Goal: Task Accomplishment & Management: Use online tool/utility

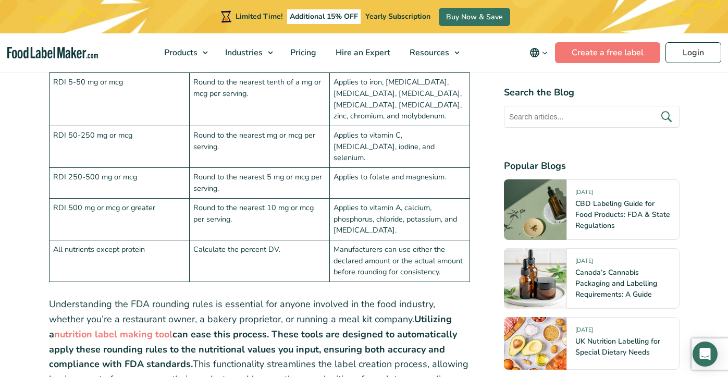
scroll to position [2781, 0]
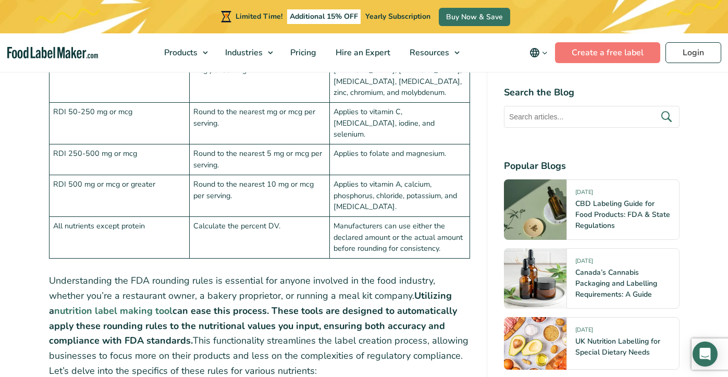
click at [173, 305] on strong "nutrition label making tool" at bounding box center [113, 311] width 118 height 13
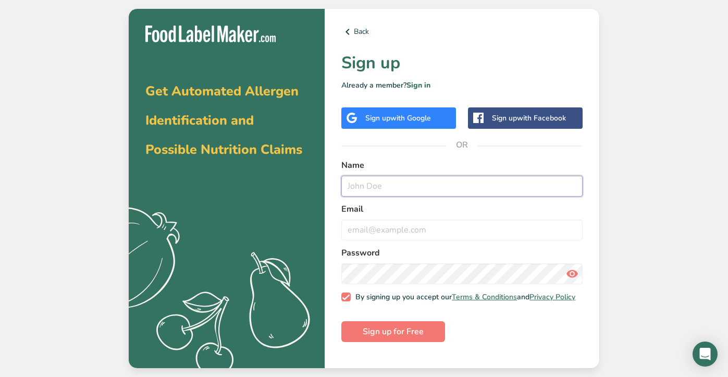
click at [414, 184] on input "text" at bounding box center [462, 186] width 241 height 21
type input "[PERSON_NAME]"
type input "[EMAIL_ADDRESS][DOMAIN_NAME]"
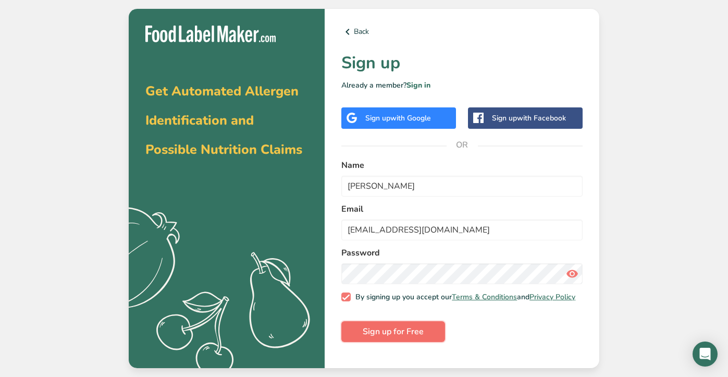
click at [390, 335] on span "Sign up for Free" at bounding box center [393, 331] width 61 height 13
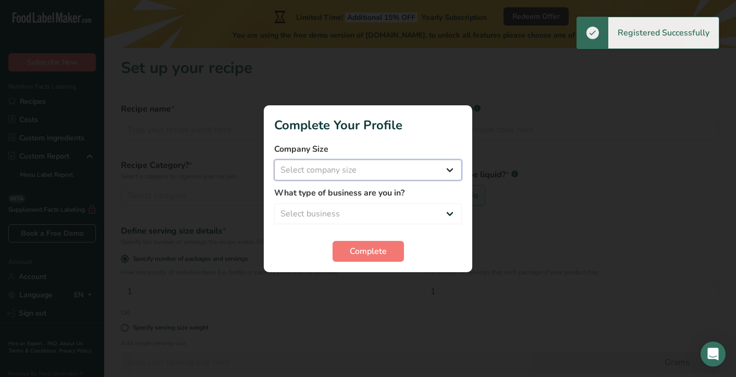
click at [451, 170] on select "Select company size Fewer than 10 Employees 10 to 50 Employees 51 to 500 Employ…" at bounding box center [368, 170] width 188 height 21
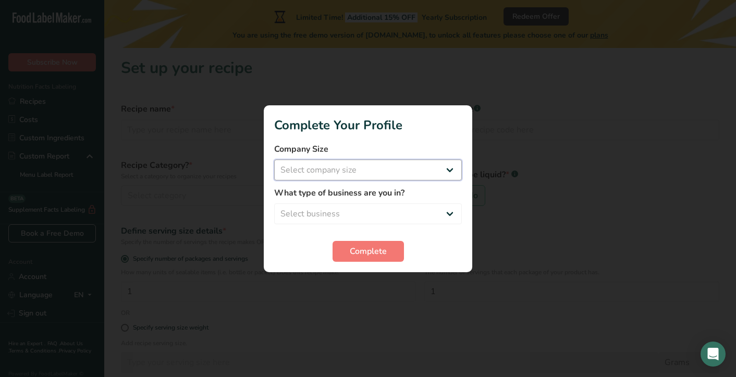
select select "2"
click at [274, 160] on select "Select company size Fewer than 10 Employees 10 to 50 Employees 51 to 500 Employ…" at bounding box center [368, 170] width 188 height 21
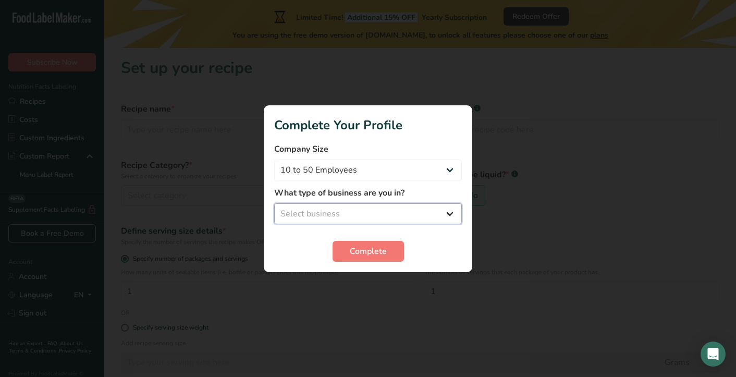
click at [422, 215] on select "Select business Packaged Food Manufacturer Restaurant & Cafe Bakery Meal Plans …" at bounding box center [368, 213] width 188 height 21
select select "1"
click at [274, 203] on select "Select business Packaged Food Manufacturer Restaurant & Cafe Bakery Meal Plans …" at bounding box center [368, 213] width 188 height 21
click at [379, 245] on button "Complete" at bounding box center [368, 251] width 71 height 21
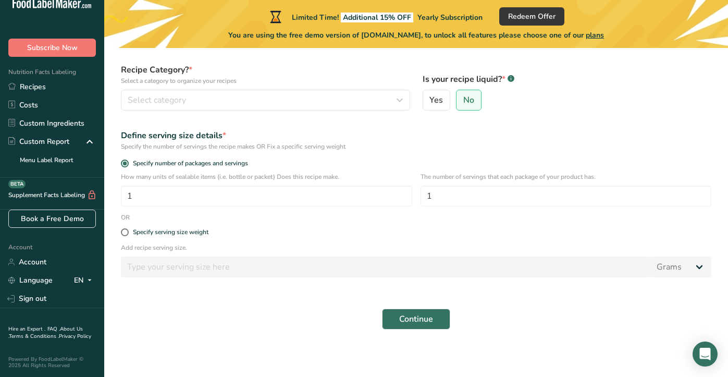
scroll to position [98, 0]
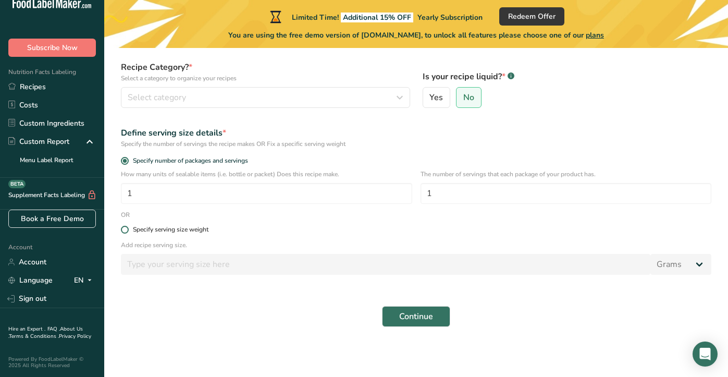
click at [179, 232] on div "Specify serving size weight" at bounding box center [171, 230] width 76 height 8
click at [128, 232] on input "Specify serving size weight" at bounding box center [124, 229] width 7 height 7
radio input "true"
radio input "false"
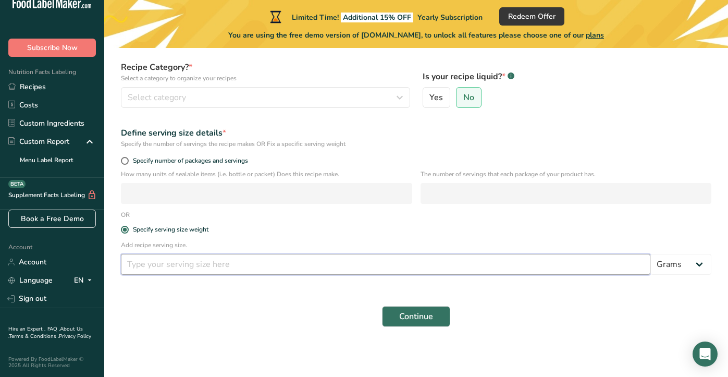
click at [196, 265] on input "number" at bounding box center [386, 264] width 530 height 21
type input "31"
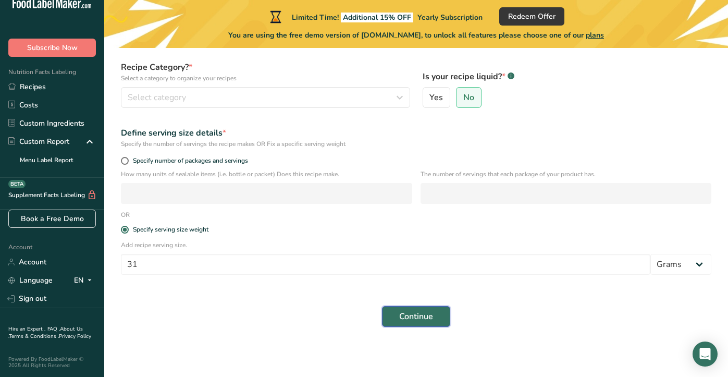
click at [398, 316] on button "Continue" at bounding box center [416, 316] width 68 height 21
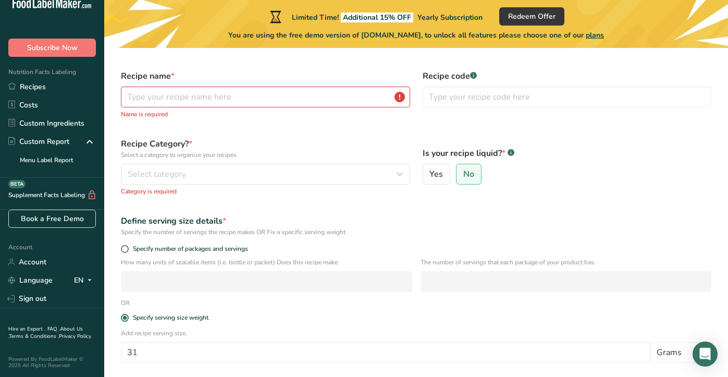
scroll to position [29, 0]
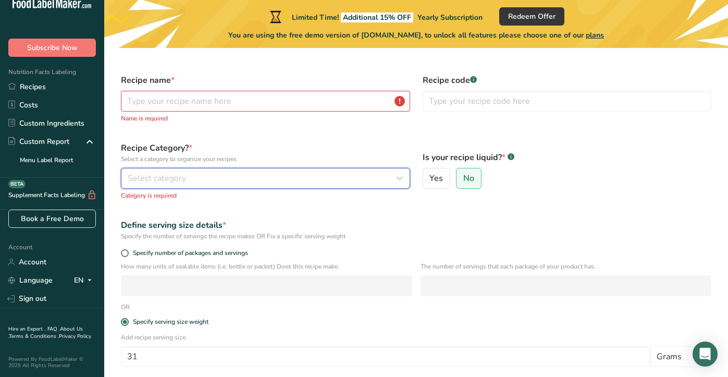
click at [212, 177] on div "Select category" at bounding box center [263, 178] width 270 height 13
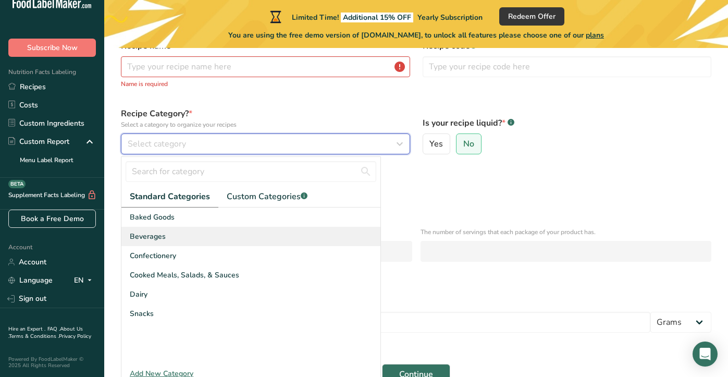
scroll to position [98, 0]
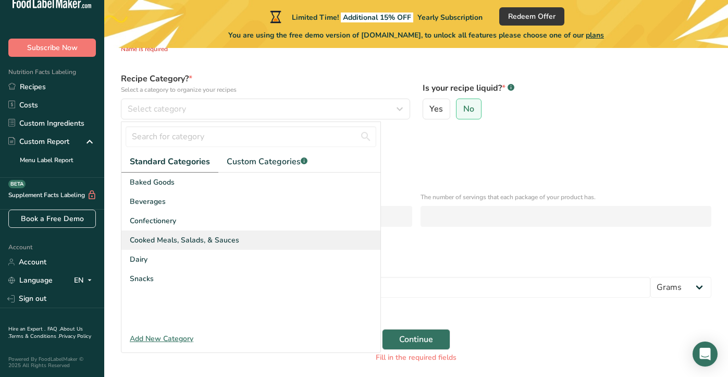
click at [210, 240] on span "Cooked Meals, Salads, & Sauces" at bounding box center [185, 240] width 110 height 11
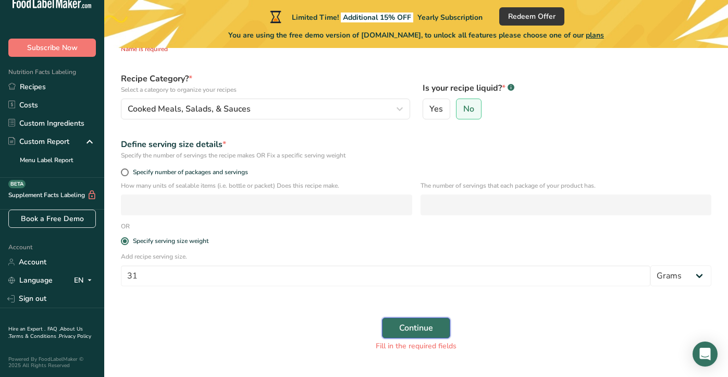
click at [407, 327] on span "Continue" at bounding box center [416, 328] width 34 height 13
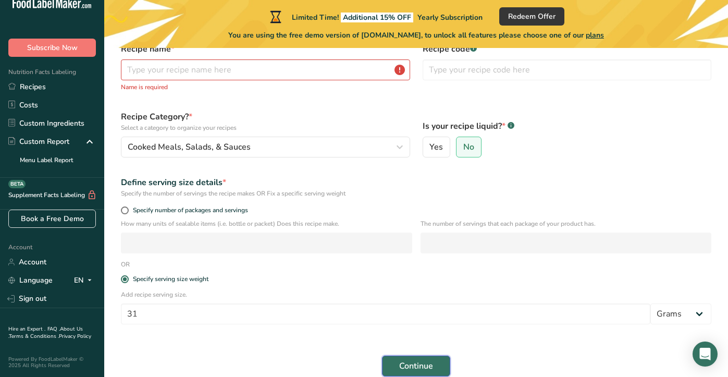
scroll to position [0, 0]
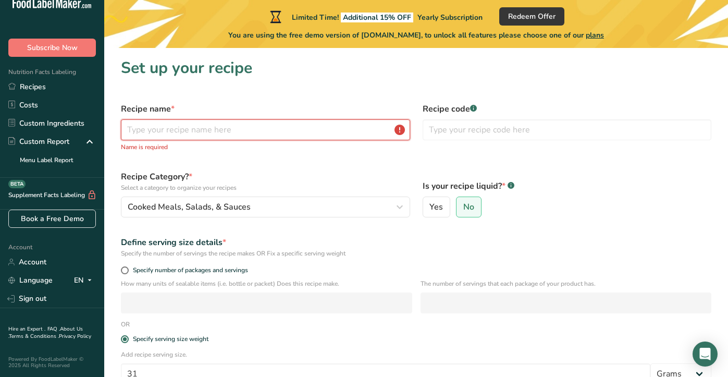
click at [213, 130] on input "text" at bounding box center [265, 129] width 289 height 21
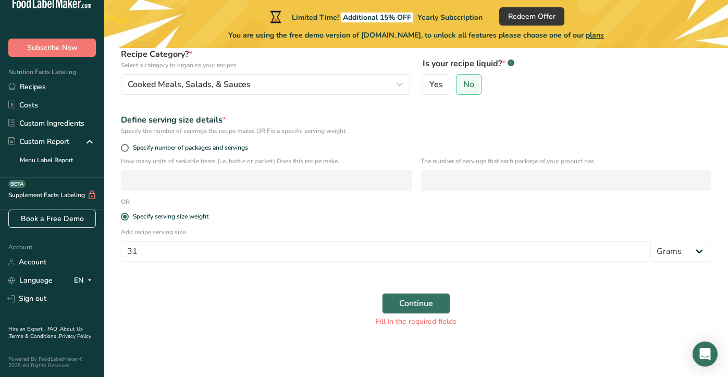
type input "name h ere"
click at [436, 289] on div "Continue Fill in the required fields" at bounding box center [416, 310] width 603 height 46
click at [438, 300] on button "Continue" at bounding box center [416, 303] width 68 height 21
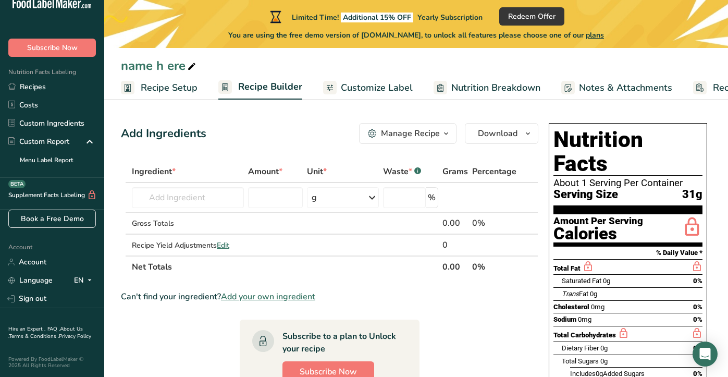
click at [391, 98] on link "Customize Label" at bounding box center [368, 87] width 90 height 23
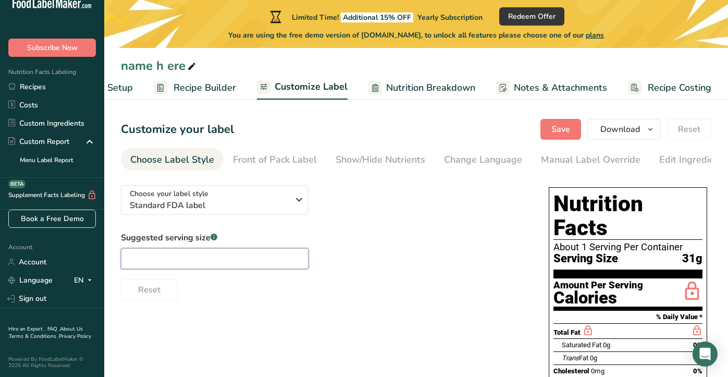
click at [239, 257] on input "text" at bounding box center [215, 258] width 188 height 21
type input "2 Tbsp"
click at [597, 155] on div "Manual Label Override" at bounding box center [591, 160] width 100 height 14
type input "2 Tbsp (31g)"
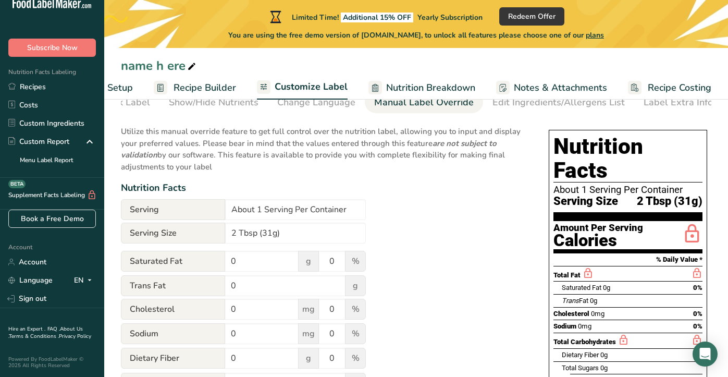
scroll to position [69, 0]
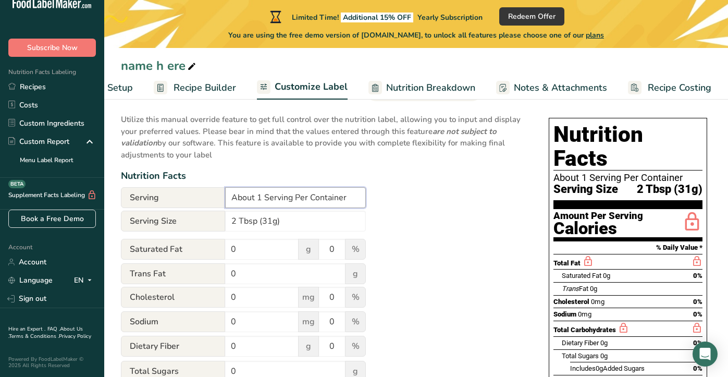
drag, startPoint x: 262, startPoint y: 201, endPoint x: 321, endPoint y: 198, distance: 59.5
click at [263, 201] on input "About 1 Serving Per Container" at bounding box center [295, 197] width 141 height 21
click at [298, 203] on input "About 99 Serving Per Container" at bounding box center [295, 197] width 141 height 21
type input "About 99 Servings Per Container"
click at [268, 259] on input "0" at bounding box center [262, 249] width 74 height 21
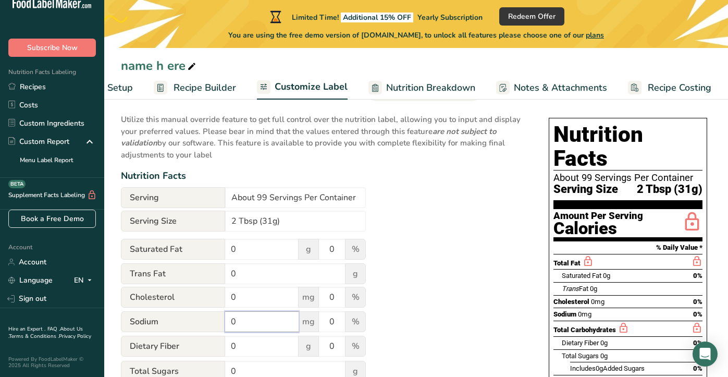
drag, startPoint x: 248, startPoint y: 323, endPoint x: 210, endPoint y: 277, distance: 59.6
click at [215, 322] on div "Sodium 0 mg 0 %" at bounding box center [243, 322] width 245 height 22
type input "150"
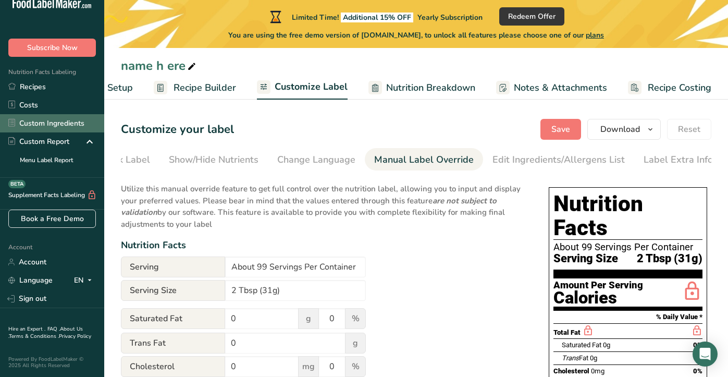
scroll to position [0, 0]
